Goal: Use online tool/utility: Use online tool/utility

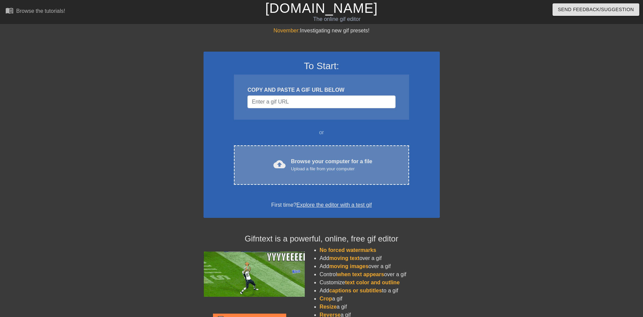
click at [305, 168] on div "Upload a file from your computer" at bounding box center [331, 169] width 81 height 7
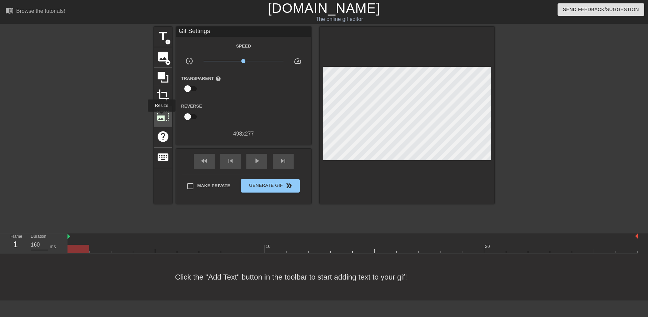
click at [162, 117] on span "photo_size_select_large" at bounding box center [163, 116] width 13 height 13
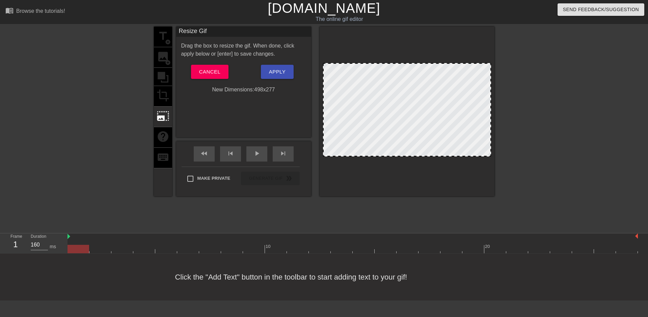
drag, startPoint x: 452, startPoint y: 155, endPoint x: 451, endPoint y: 176, distance: 20.3
click at [451, 176] on div at bounding box center [407, 112] width 175 height 170
drag, startPoint x: 435, startPoint y: 155, endPoint x: 409, endPoint y: 102, distance: 59.7
click at [435, 173] on div at bounding box center [407, 112] width 175 height 170
drag, startPoint x: 490, startPoint y: 96, endPoint x: 489, endPoint y: 109, distance: 12.9
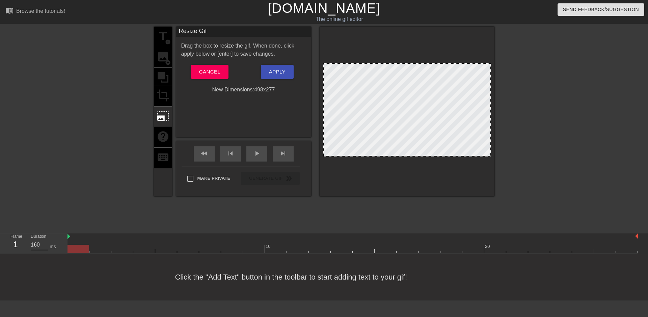
click at [494, 97] on div at bounding box center [407, 112] width 175 height 170
click at [164, 76] on div "title add_circle image add_circle crop photo_size_select_large help keyboard" at bounding box center [163, 112] width 18 height 170
click at [217, 72] on span "Cancel" at bounding box center [209, 72] width 21 height 9
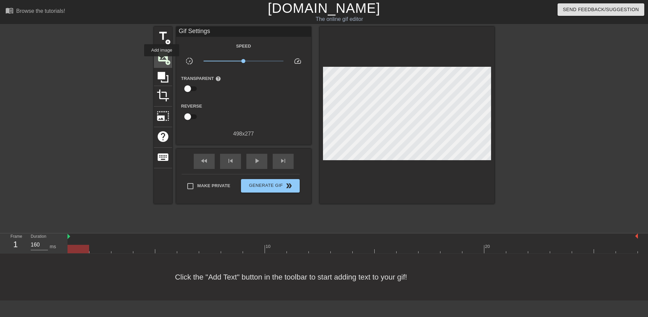
click at [162, 61] on span "image" at bounding box center [163, 56] width 13 height 13
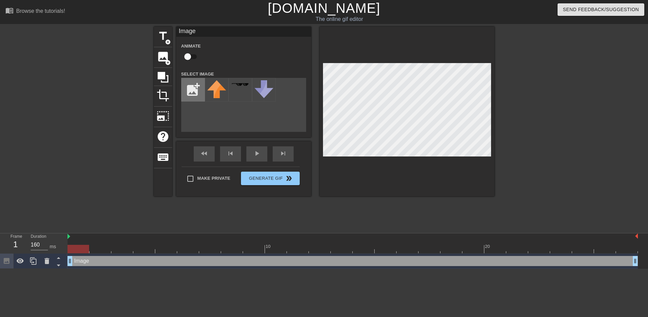
click at [194, 89] on input "file" at bounding box center [193, 89] width 23 height 23
type input "C:\fakepath\images-removebg-preview.png"
click at [214, 93] on img at bounding box center [216, 90] width 19 height 21
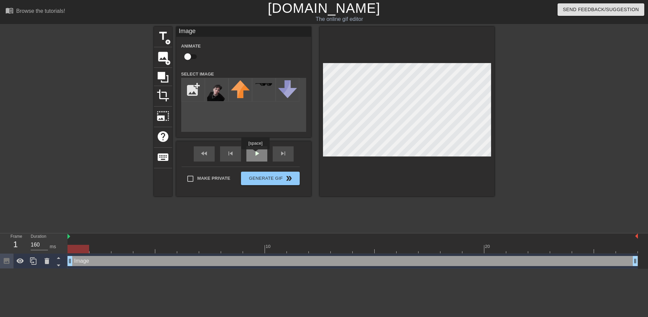
click at [256, 154] on div "play_arrow" at bounding box center [257, 154] width 21 height 15
click at [192, 180] on input "Make Private" at bounding box center [190, 179] width 14 height 14
checkbox input "true"
click at [167, 40] on span "add_circle" at bounding box center [168, 42] width 6 height 6
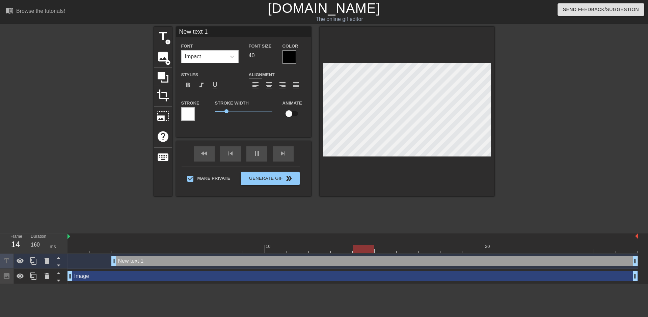
scroll to position [1, 1]
type input "A"
type textarea "A"
type input "Ah"
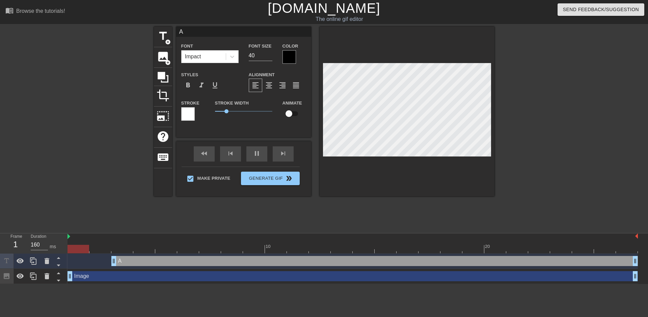
type textarea "Ah"
type input "Ahi"
type textarea "Ahi"
type input "Ahit"
type textarea "Ahit"
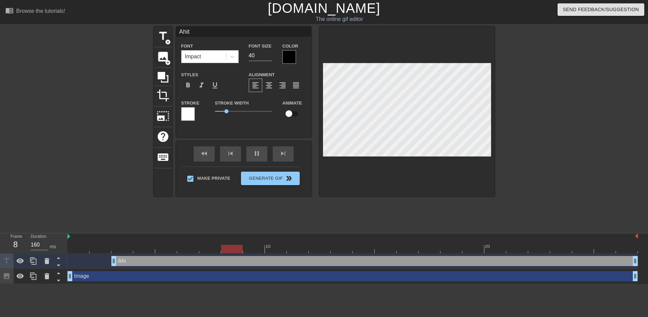
type input "Ahitt"
type textarea "Ahitt"
type input "Ahitti"
type textarea "Ahitti"
type input "Ahittin"
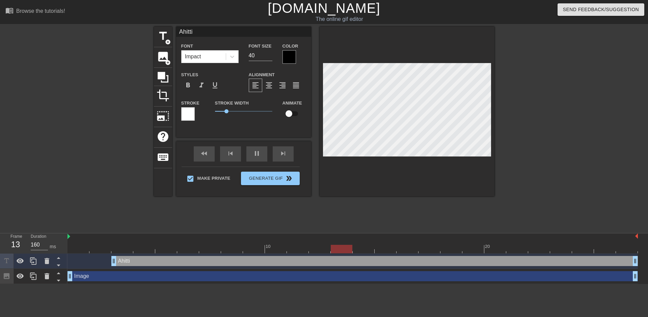
type textarea "Ahittin"
type input "Ahittin'"
type textarea "Ahittin'"
type input "Ahittin"
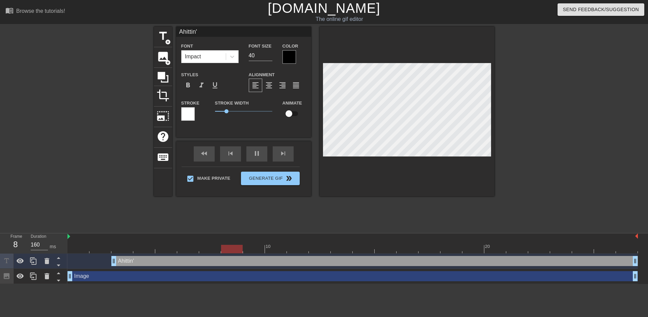
type textarea "Ahittin"
type input "Ahitti"
type textarea "Ahitti"
type input "Ahitt"
type textarea "Ahitt"
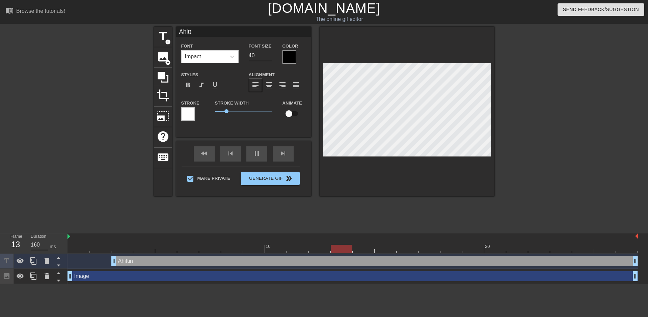
type input "Ahit"
type textarea "Ahit"
type input "Ahi"
type textarea "Ahi"
type input "Ah"
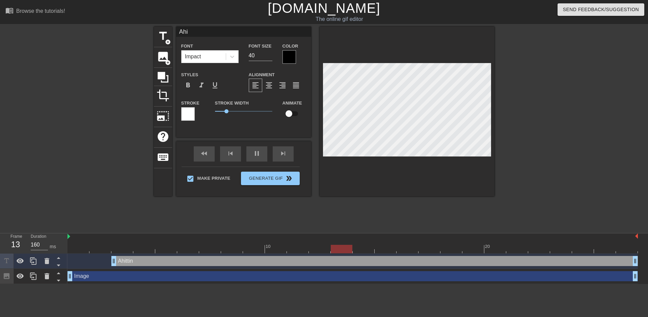
type textarea "Ah"
type input "A"
type textarea "A"
type input "S"
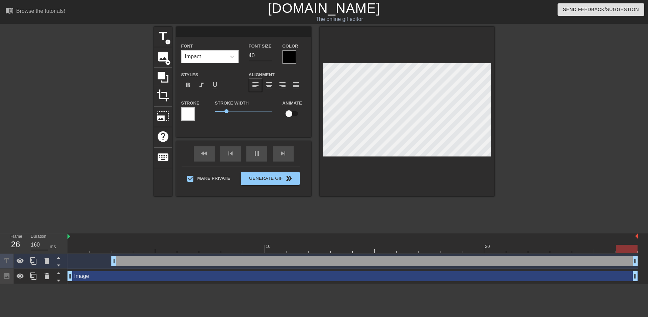
type textarea "S"
type input "Sh"
type textarea "Sh"
type input "Shi"
type textarea "Shi"
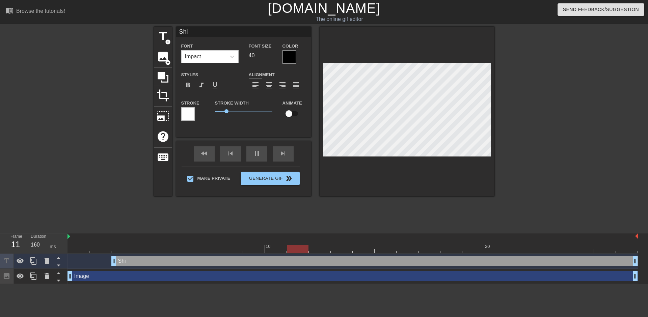
type input "Shit"
type textarea "Shit"
type input "Shitt"
type textarea "Shitt"
type input "[PERSON_NAME]"
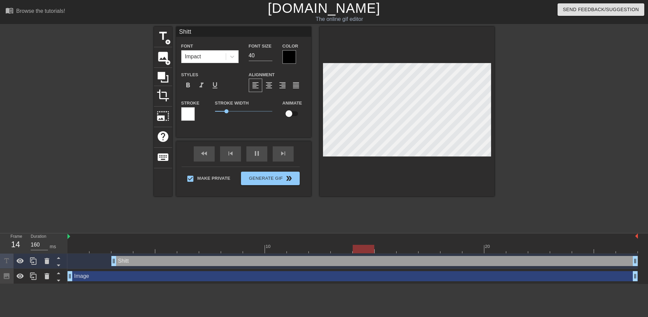
type textarea "[PERSON_NAME]"
type input "Shittin"
type textarea "Shittin"
type input "[PERSON_NAME]'"
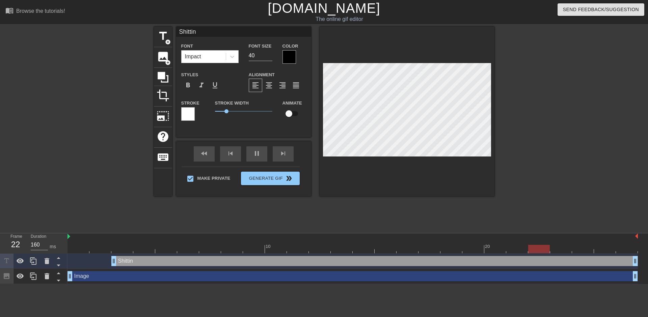
type textarea "[PERSON_NAME]'"
type input "[PERSON_NAME]'"
type textarea "[PERSON_NAME]'"
type input "Shittin' o"
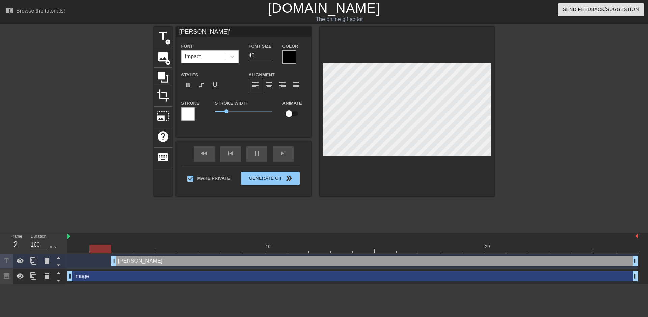
type textarea "Shittin' o"
type input "Shittin' on"
type textarea "Shittin' on"
type input "Shittin' on"
type textarea "Shittin' on"
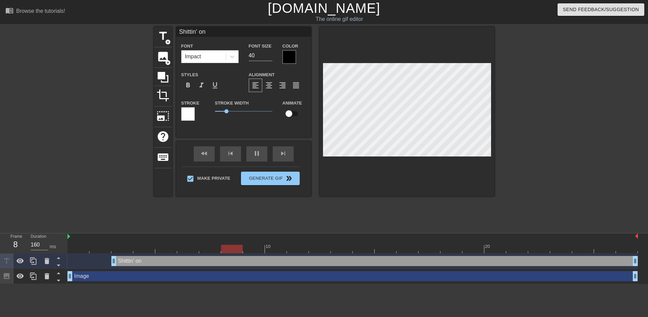
scroll to position [1, 2]
type input "Shittin' on l"
type textarea "Shittin' on l"
type input "[PERSON_NAME]' on li"
type textarea "[PERSON_NAME]' on li"
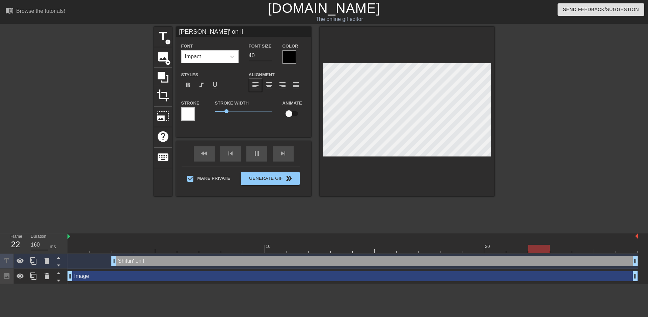
scroll to position [1, 2]
type input "Shittin' on lil"
type textarea "Shittin' on lil"
type input "[PERSON_NAME]' on lil'"
type textarea "[PERSON_NAME]' on lil'"
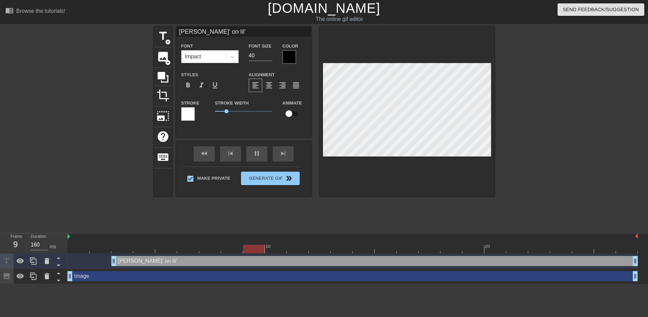
type input "[PERSON_NAME]' on lil'"
type textarea "[PERSON_NAME]' on lil'"
type input "Shittin' on lil' P"
type textarea "Shittin' on lil' P"
type input "Shittin' on lil' Pe"
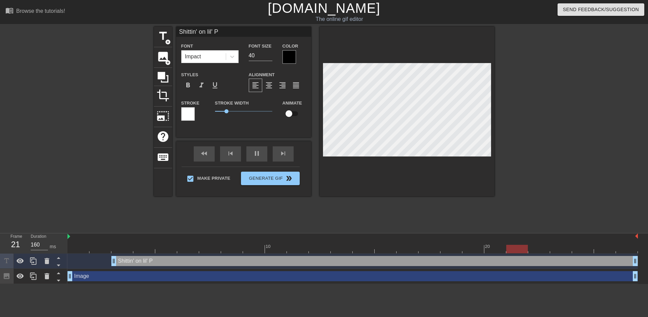
type textarea "Shittin' on lil' Pe"
type input "Shittin' on lil' Pet"
type textarea "Shittin' on lil' Pet"
type input "[PERSON_NAME]' on lil' [PERSON_NAME]"
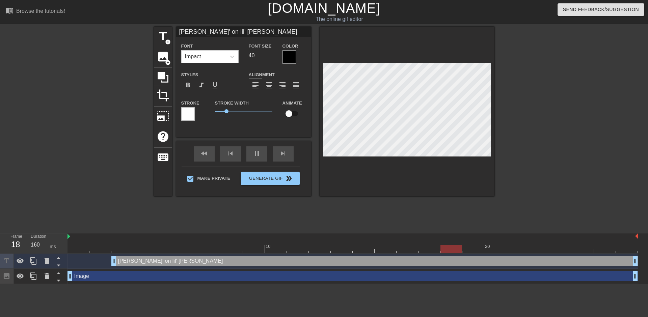
type textarea "[PERSON_NAME]' on lil' [PERSON_NAME]"
click at [286, 57] on div at bounding box center [290, 57] width 14 height 14
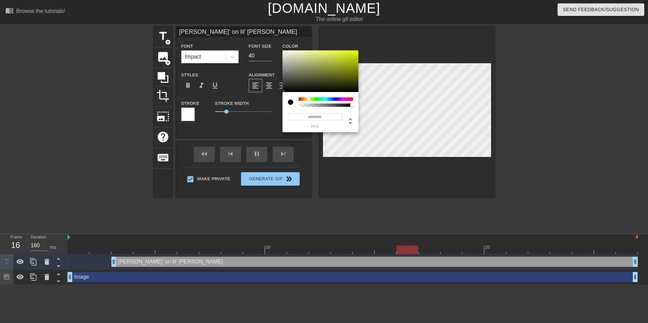
drag, startPoint x: 301, startPoint y: 98, endPoint x: 309, endPoint y: 97, distance: 7.5
click at [309, 97] on div at bounding box center [311, 99] width 4 height 4
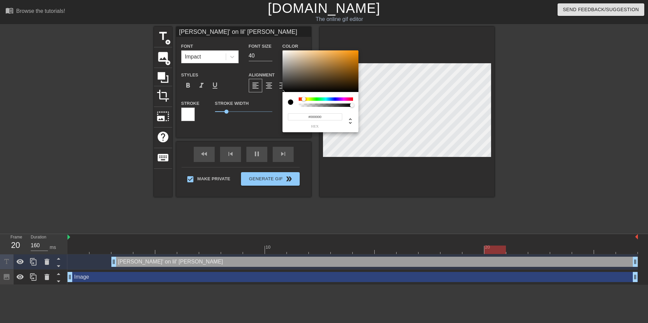
click at [304, 99] on div at bounding box center [304, 99] width 4 height 4
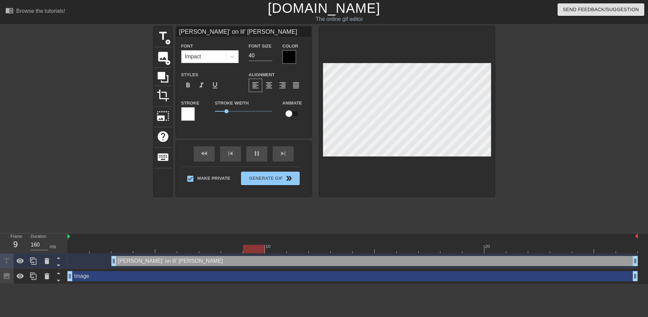
click at [293, 57] on div at bounding box center [290, 57] width 14 height 14
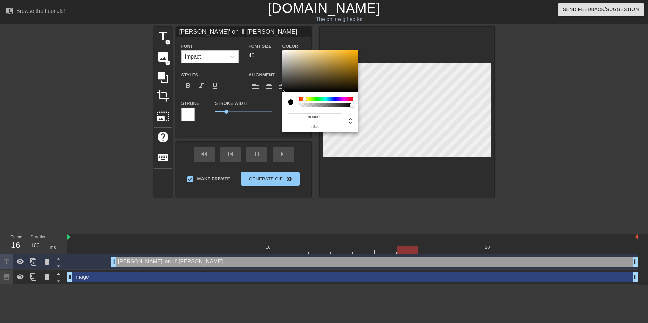
drag, startPoint x: 300, startPoint y: 100, endPoint x: 305, endPoint y: 98, distance: 5.3
click at [305, 98] on div at bounding box center [305, 99] width 4 height 4
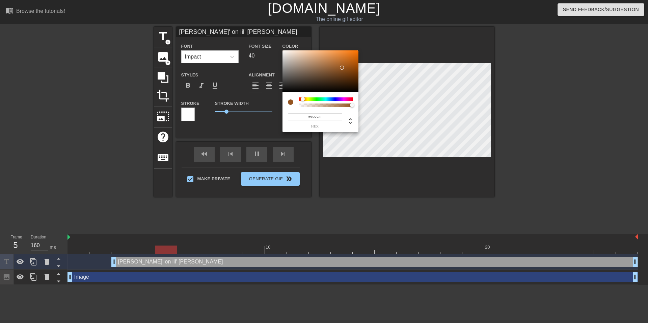
drag, startPoint x: 283, startPoint y: 91, endPoint x: 342, endPoint y: 68, distance: 63.2
click at [342, 68] on div at bounding box center [342, 68] width 4 height 4
click at [303, 99] on div at bounding box center [303, 99] width 4 height 4
click at [340, 66] on div at bounding box center [321, 71] width 76 height 42
type input "#89521D"
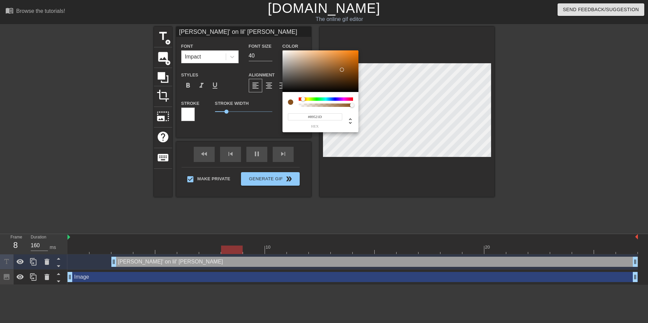
drag, startPoint x: 340, startPoint y: 65, endPoint x: 342, endPoint y: 70, distance: 5.0
click at [342, 70] on div at bounding box center [342, 70] width 4 height 4
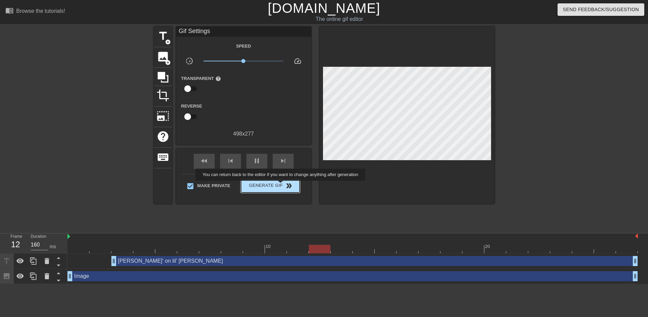
click at [281, 186] on span "Generate Gif double_arrow" at bounding box center [270, 186] width 53 height 8
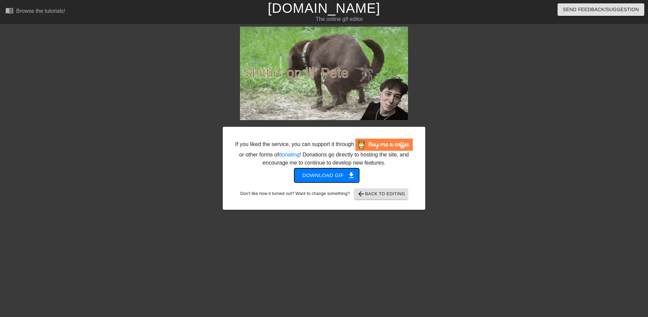
click at [343, 175] on span "Download gif get_app" at bounding box center [327, 175] width 49 height 9
